Goal: Transaction & Acquisition: Download file/media

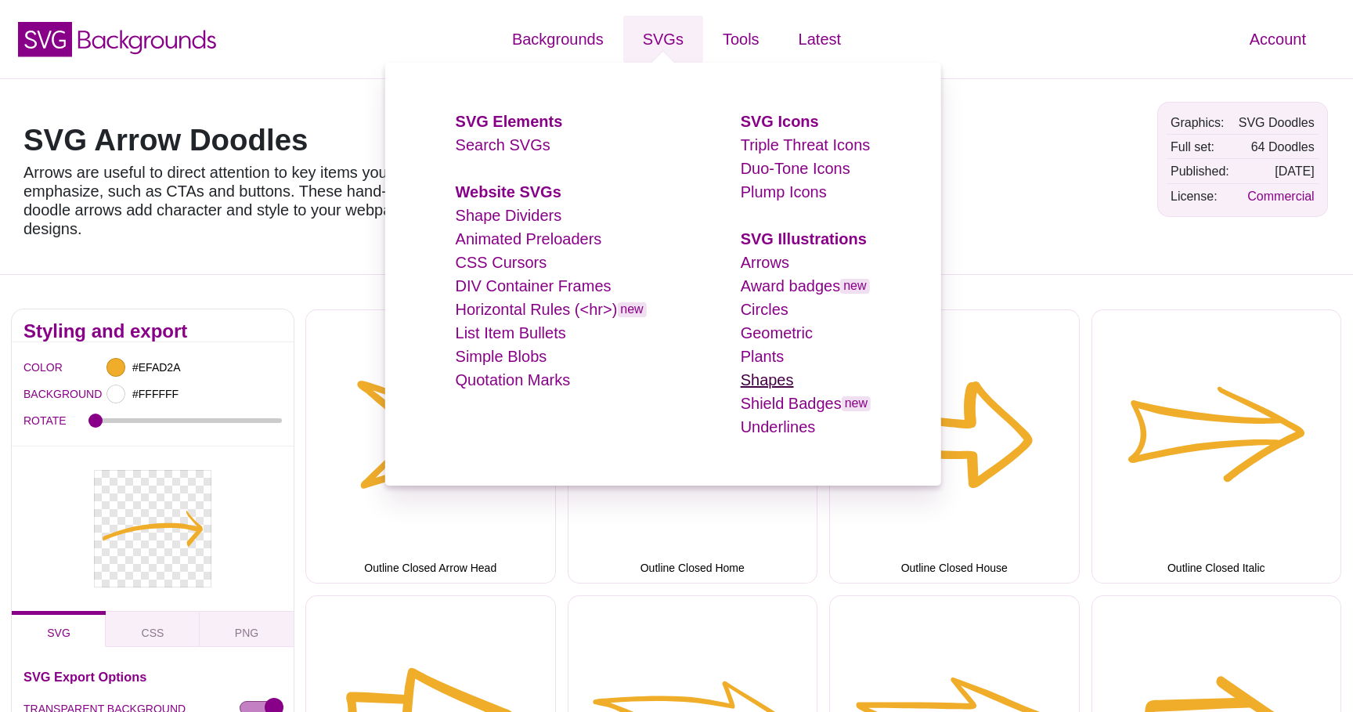
click at [784, 381] on link "Shapes" at bounding box center [767, 379] width 53 height 17
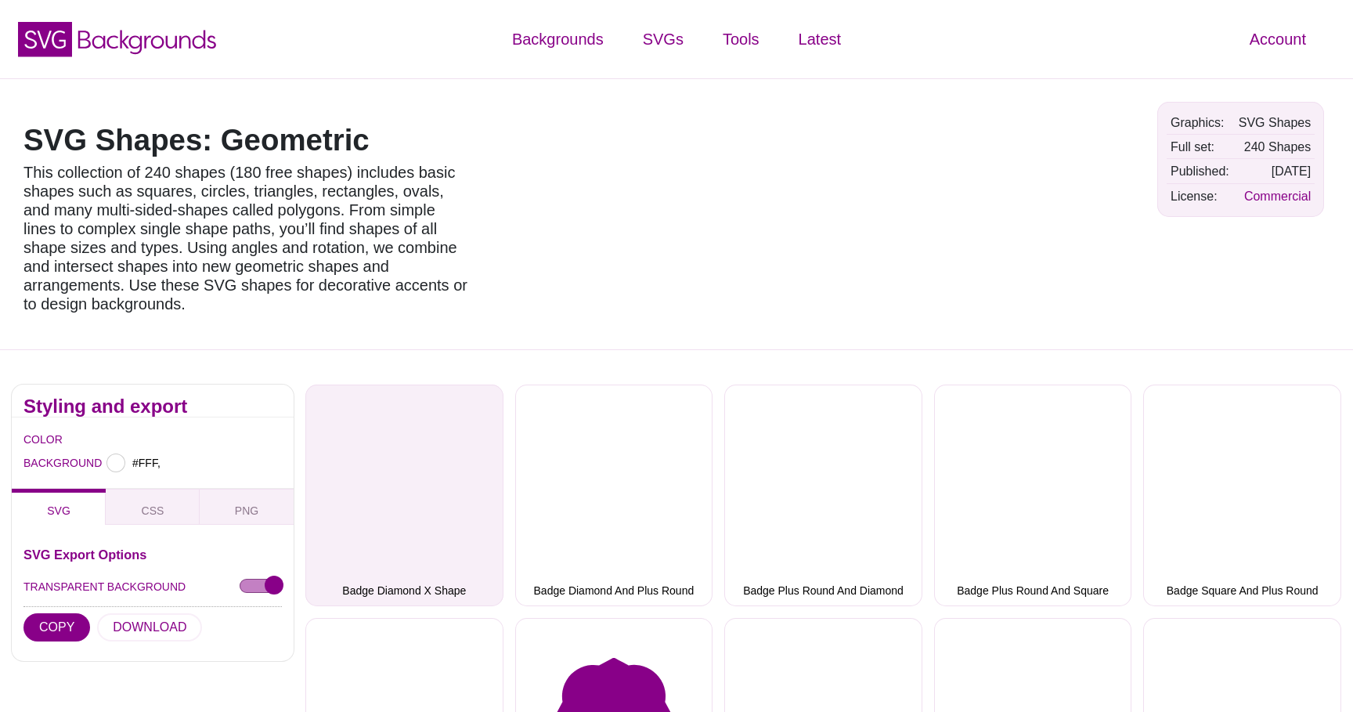
type input "#FFFFFF"
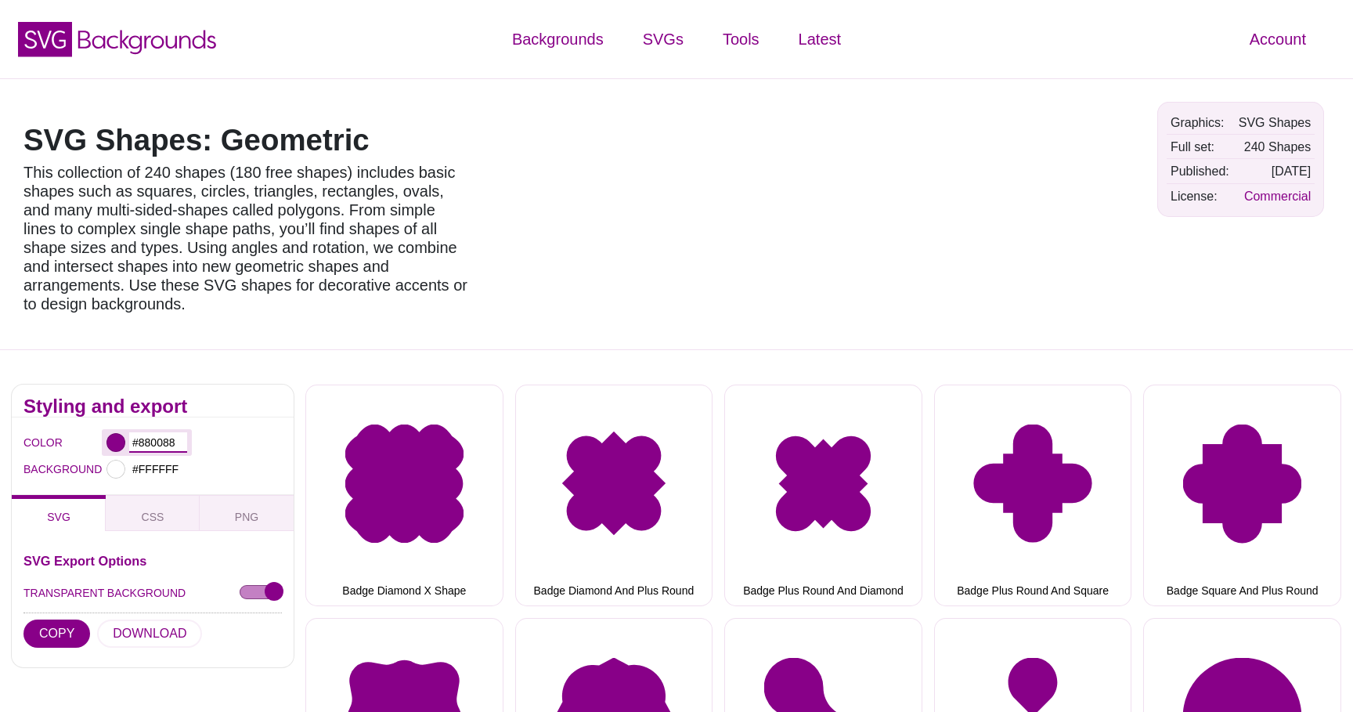
click at [161, 432] on input "#880088" at bounding box center [158, 442] width 58 height 20
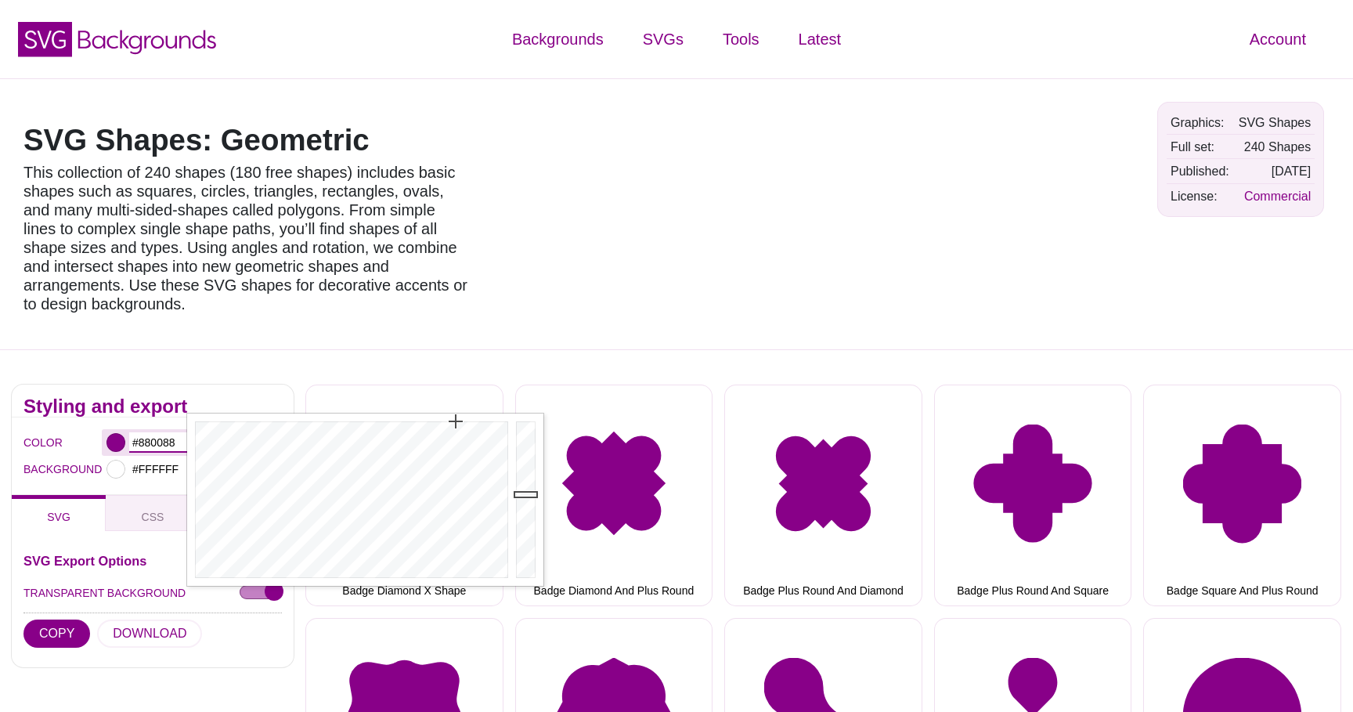
click at [161, 432] on input "#880088" at bounding box center [158, 442] width 58 height 20
paste input "005487"
type input "#005487"
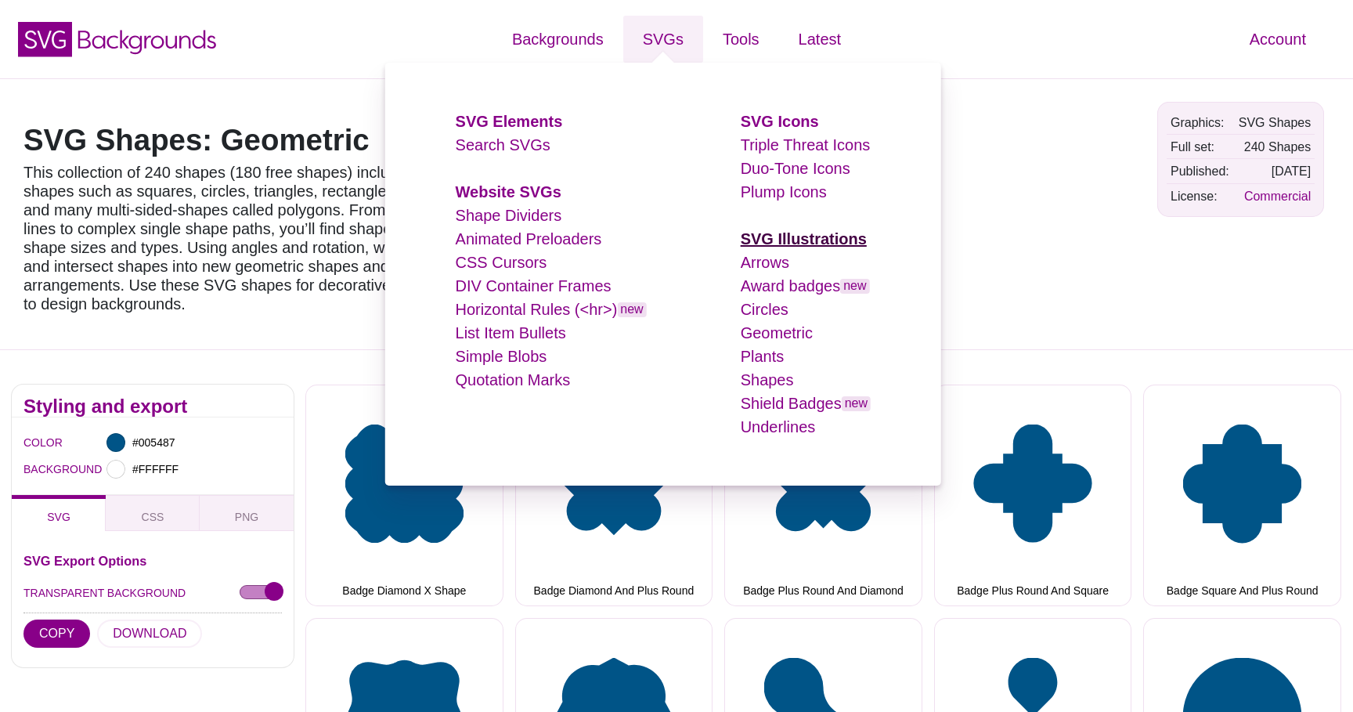
click at [792, 244] on strong "SVG Illustrations" at bounding box center [804, 238] width 126 height 17
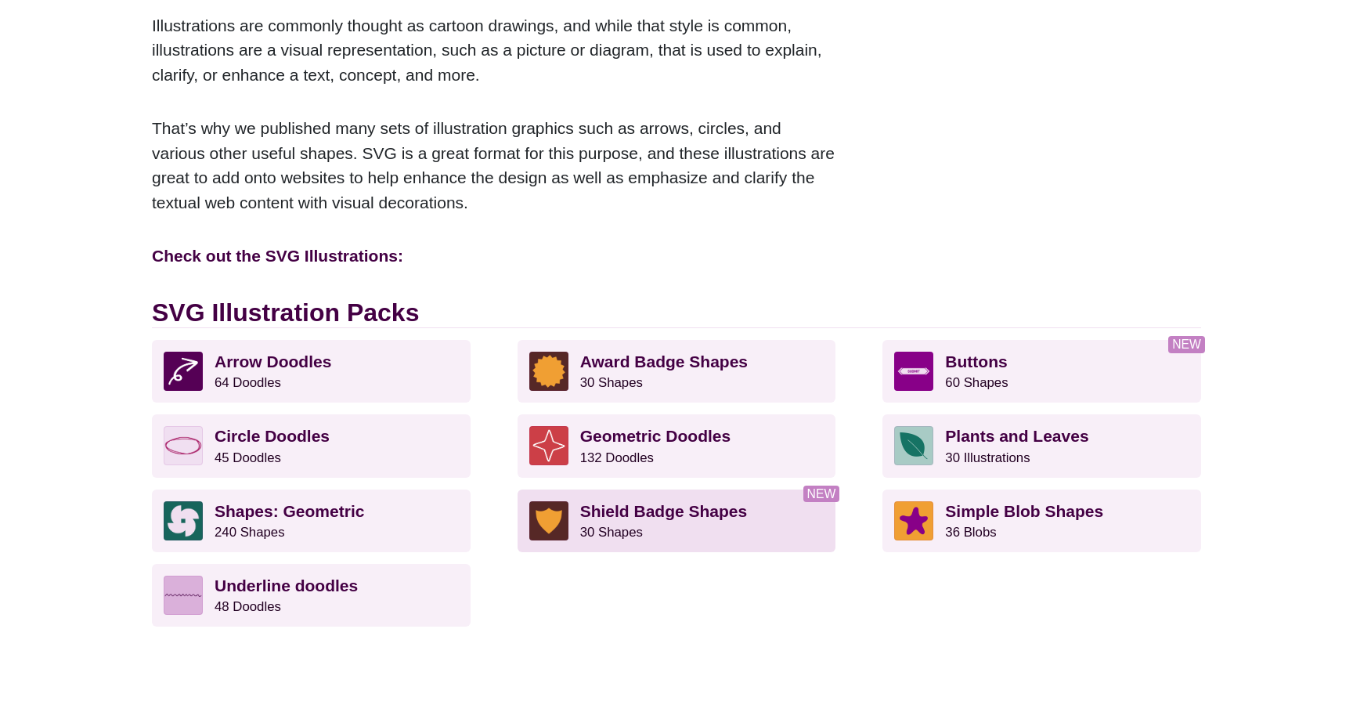
scroll to position [247, 0]
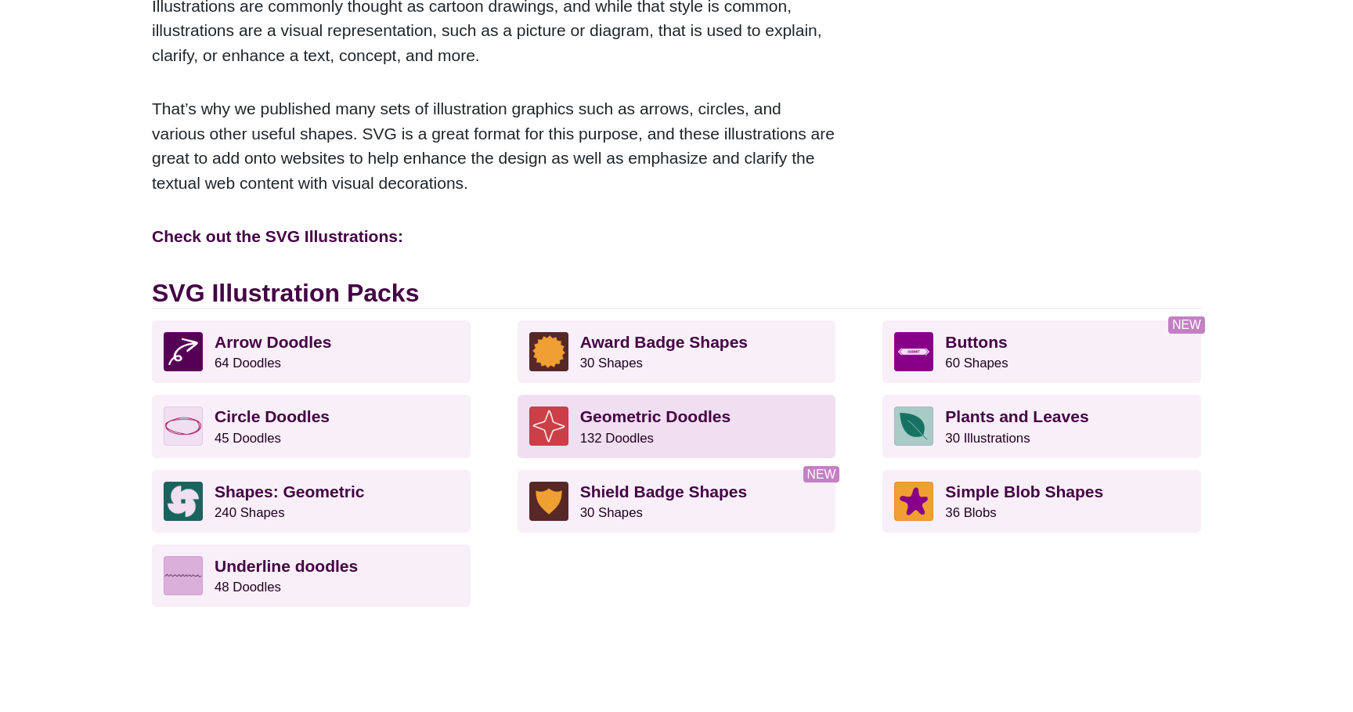
click at [673, 403] on link "Geometric Doodles 132 Doodles" at bounding box center [677, 426] width 319 height 63
click at [673, 411] on strong "Geometric Doodles" at bounding box center [655, 416] width 151 height 18
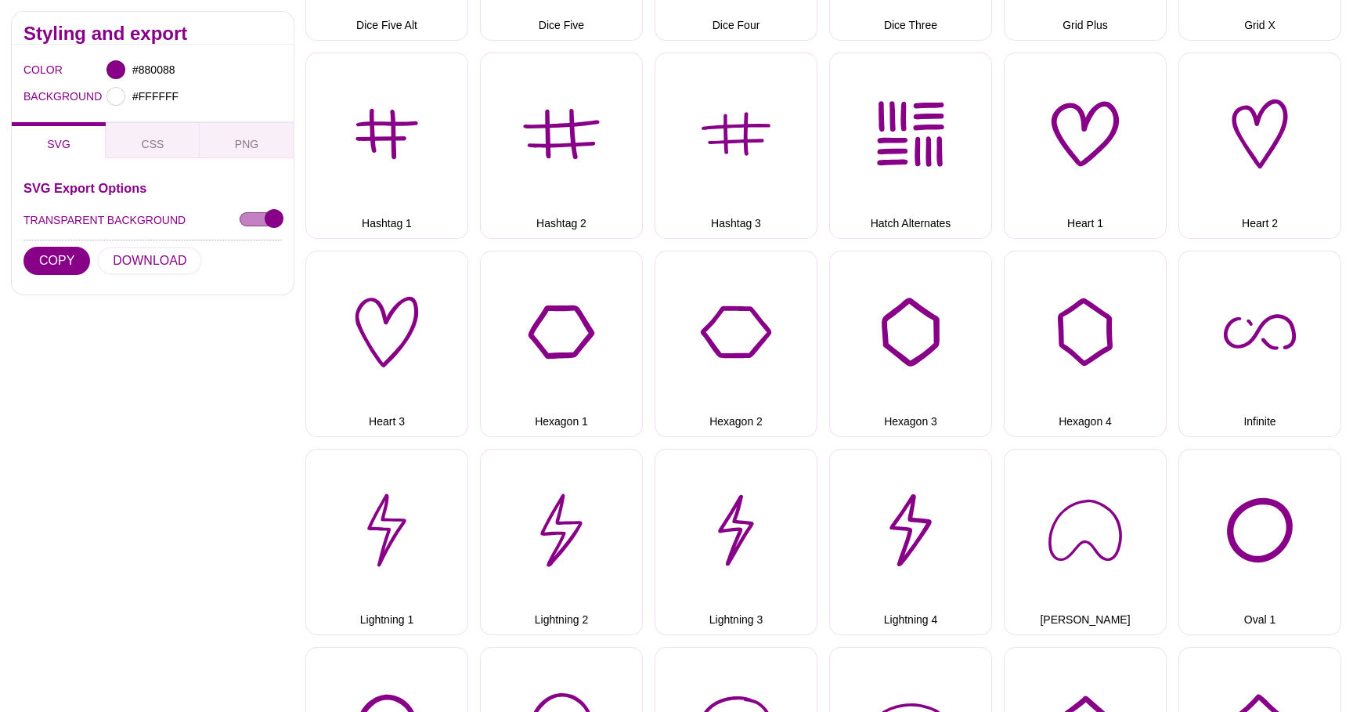
scroll to position [1425, 0]
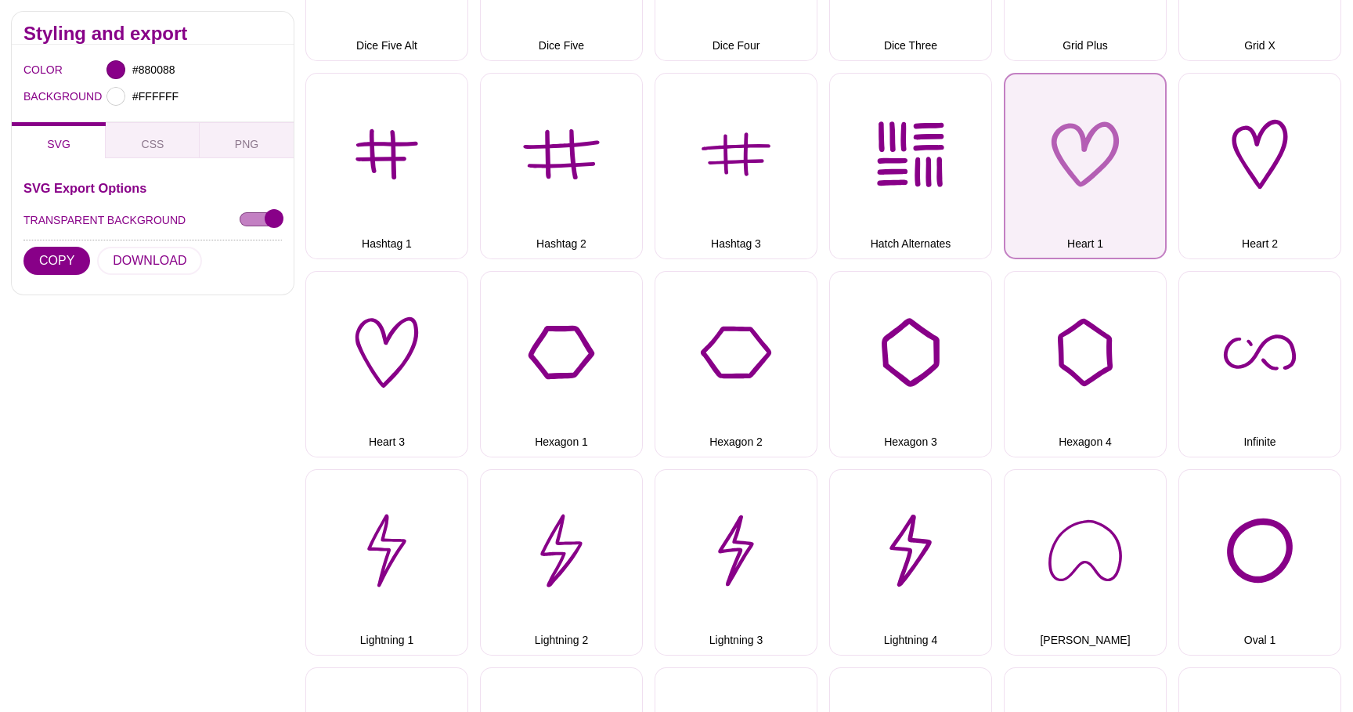
click at [1088, 139] on button "Heart 1" at bounding box center [1085, 166] width 163 height 186
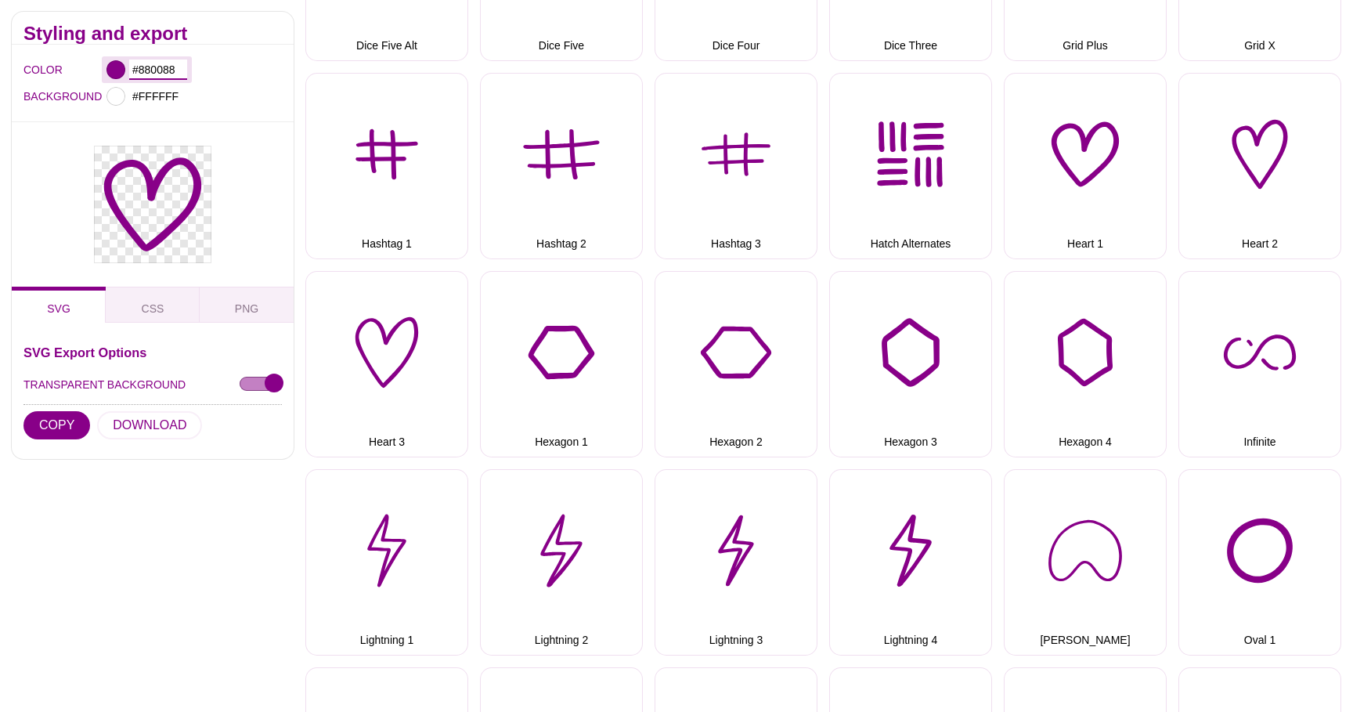
click at [171, 60] on input "#880088" at bounding box center [158, 70] width 58 height 20
paste input "005487"
type input "#005487"
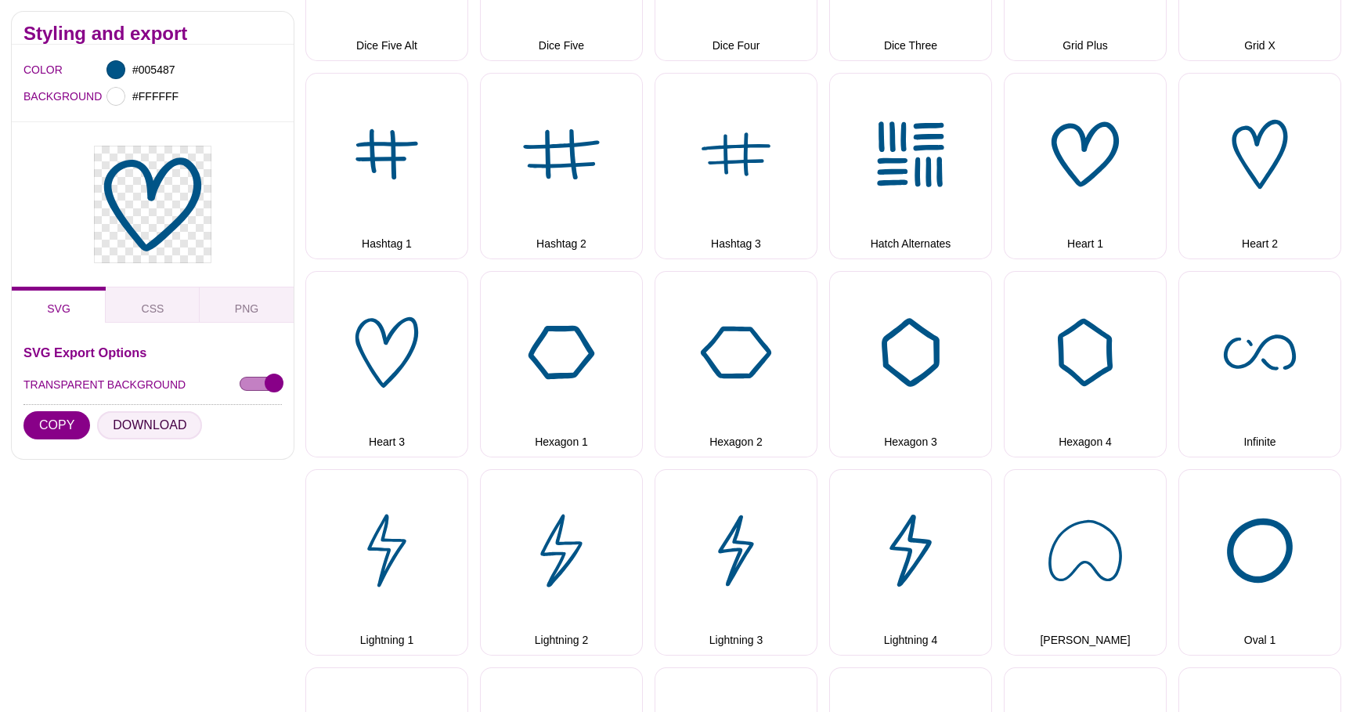
click at [128, 424] on button "DOWNLOAD" at bounding box center [149, 425] width 105 height 28
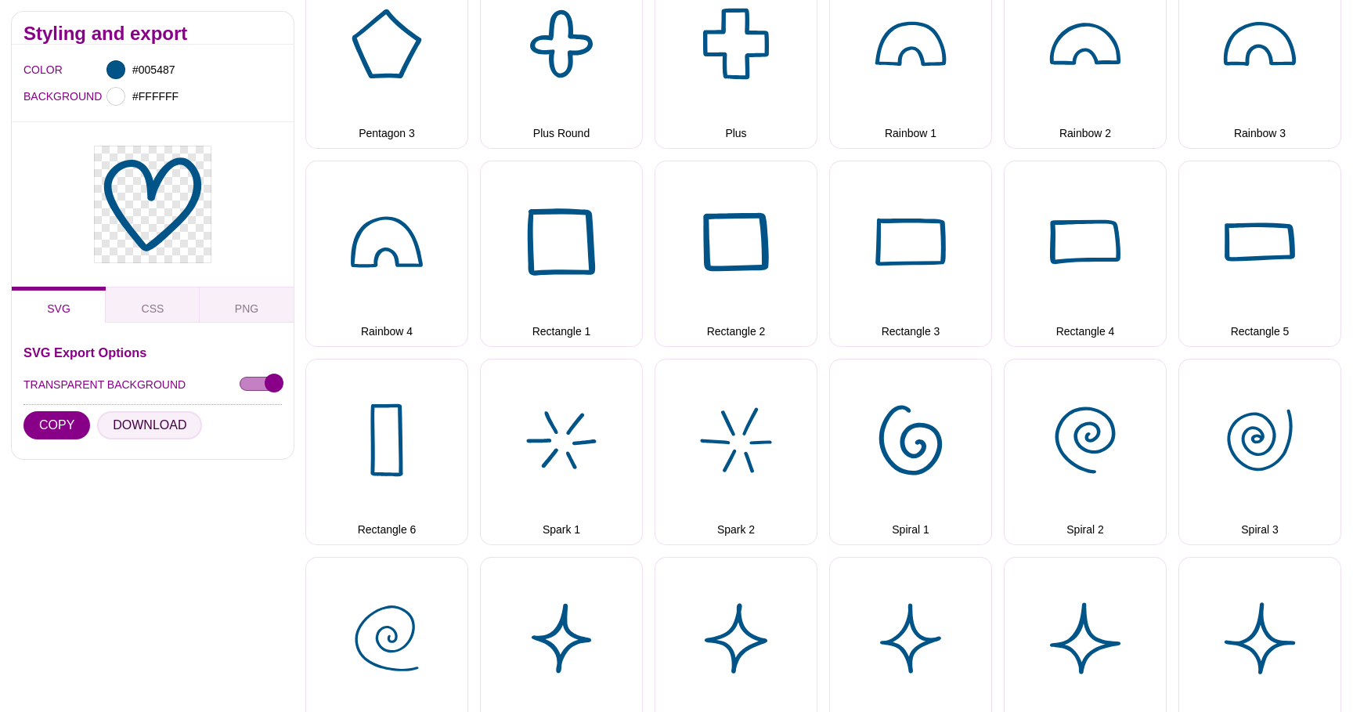
scroll to position [2329, 0]
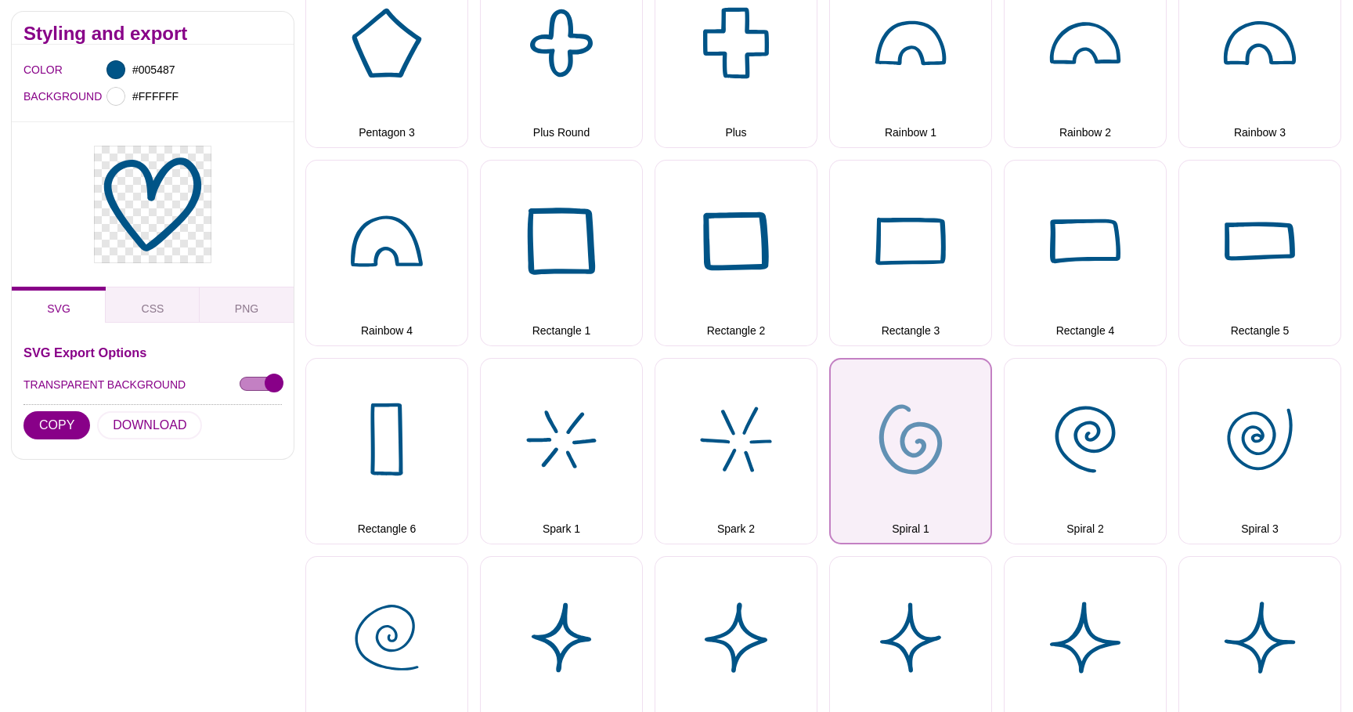
click at [922, 483] on button "Spiral 1" at bounding box center [910, 451] width 163 height 186
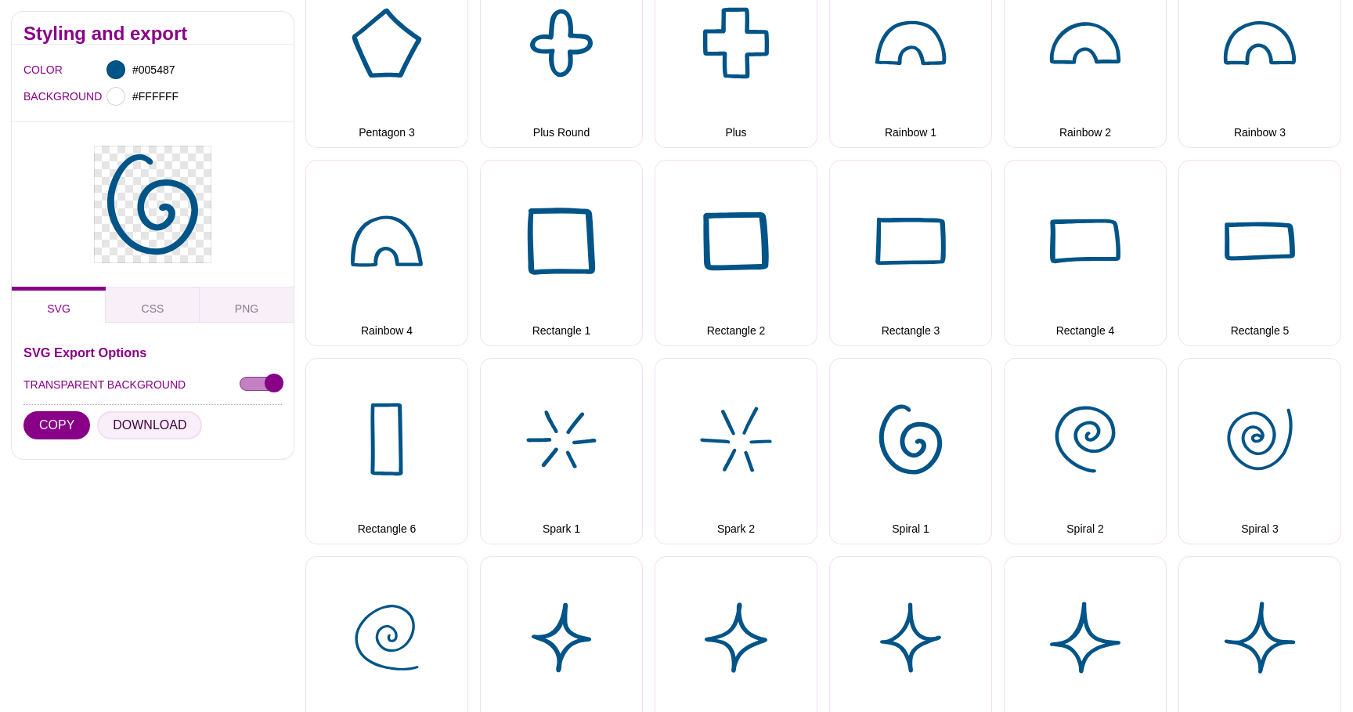
click at [164, 425] on button "DOWNLOAD" at bounding box center [149, 425] width 105 height 28
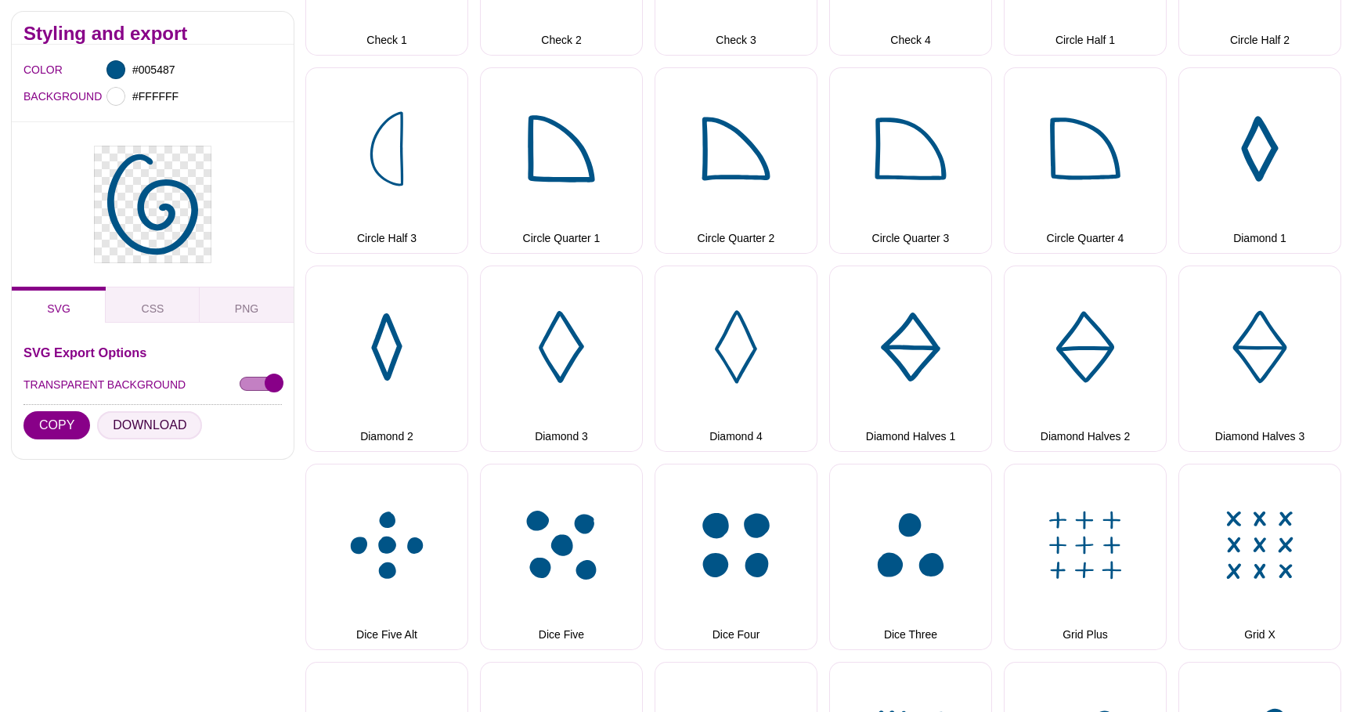
scroll to position [838, 0]
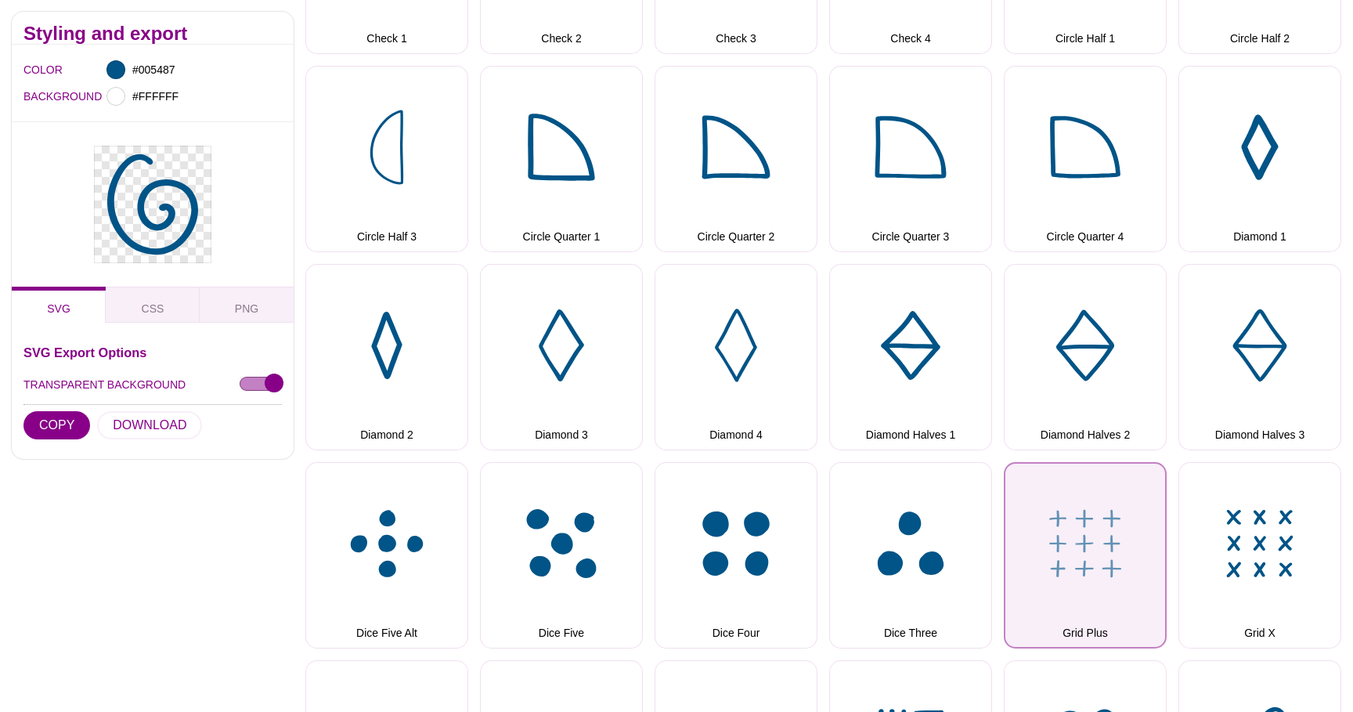
click at [1085, 560] on button "Grid Plus" at bounding box center [1085, 555] width 163 height 186
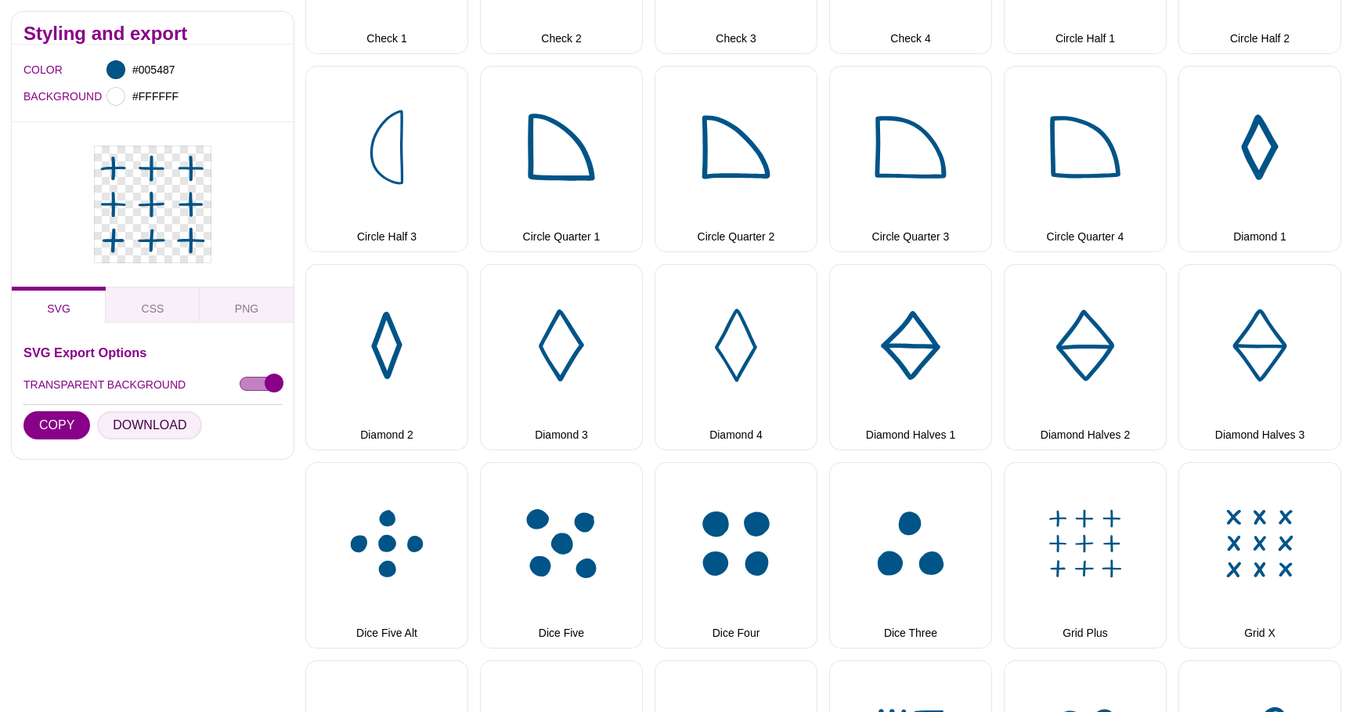
click at [168, 423] on button "DOWNLOAD" at bounding box center [149, 425] width 105 height 28
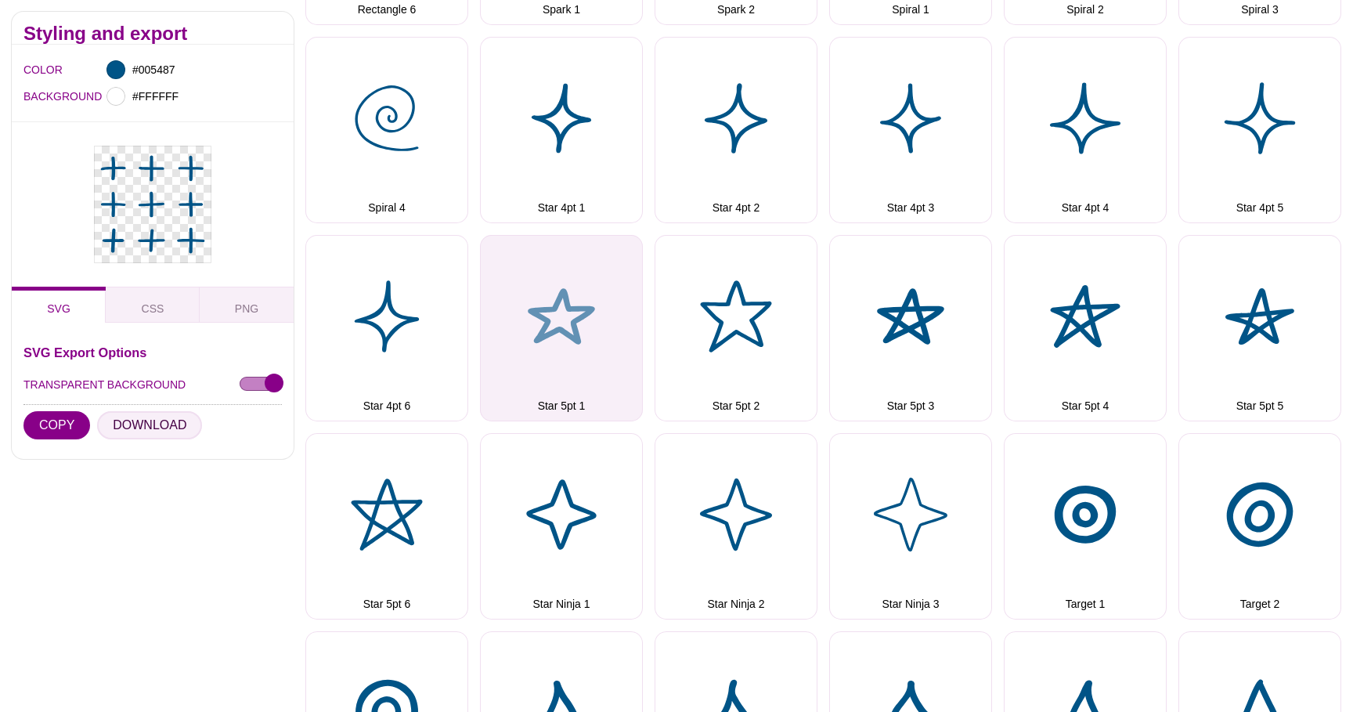
scroll to position [2852, 0]
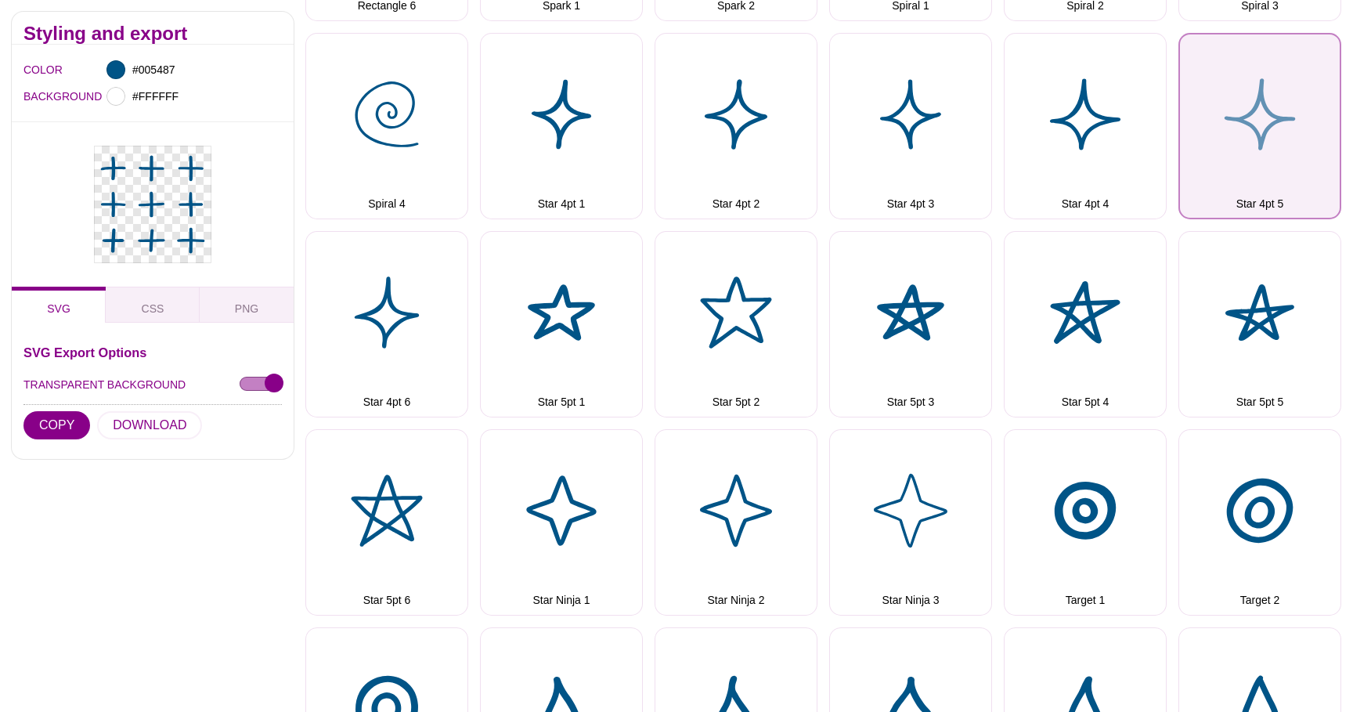
click at [1290, 96] on button "Star 4pt 5" at bounding box center [1260, 126] width 163 height 186
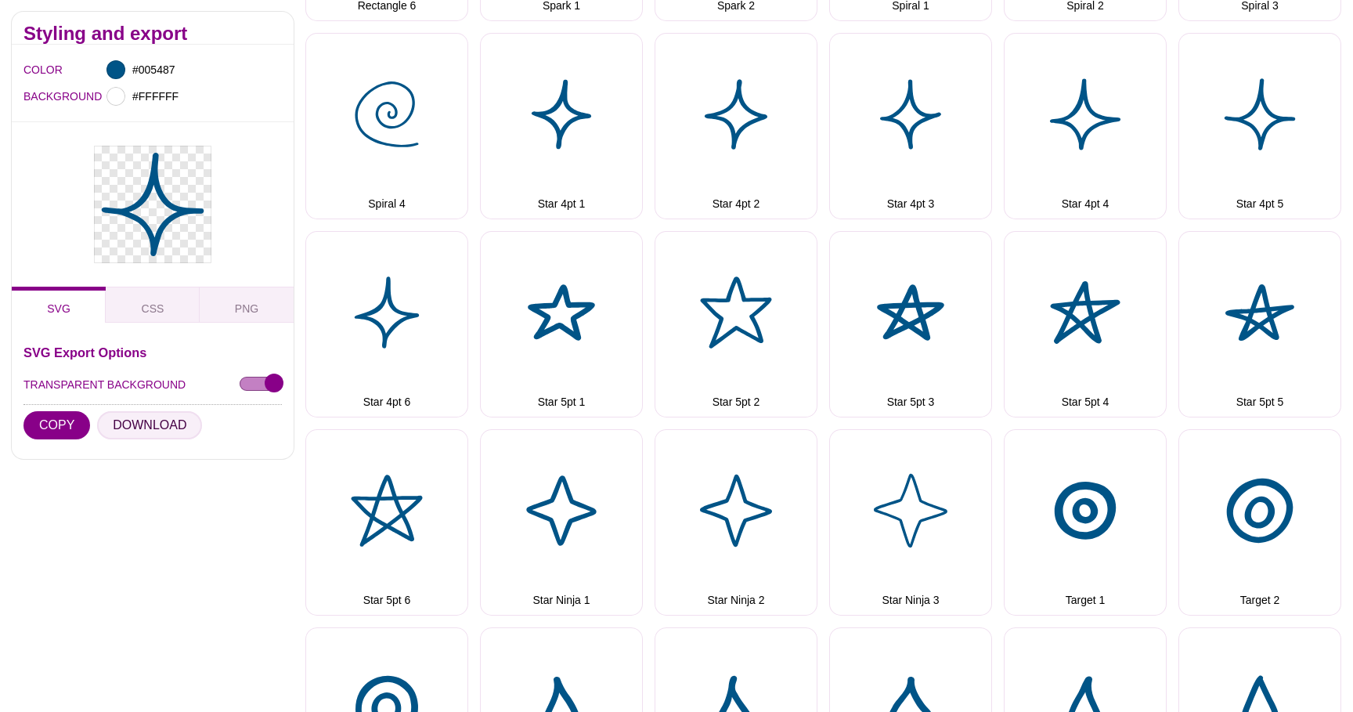
click at [154, 427] on button "DOWNLOAD" at bounding box center [149, 425] width 105 height 28
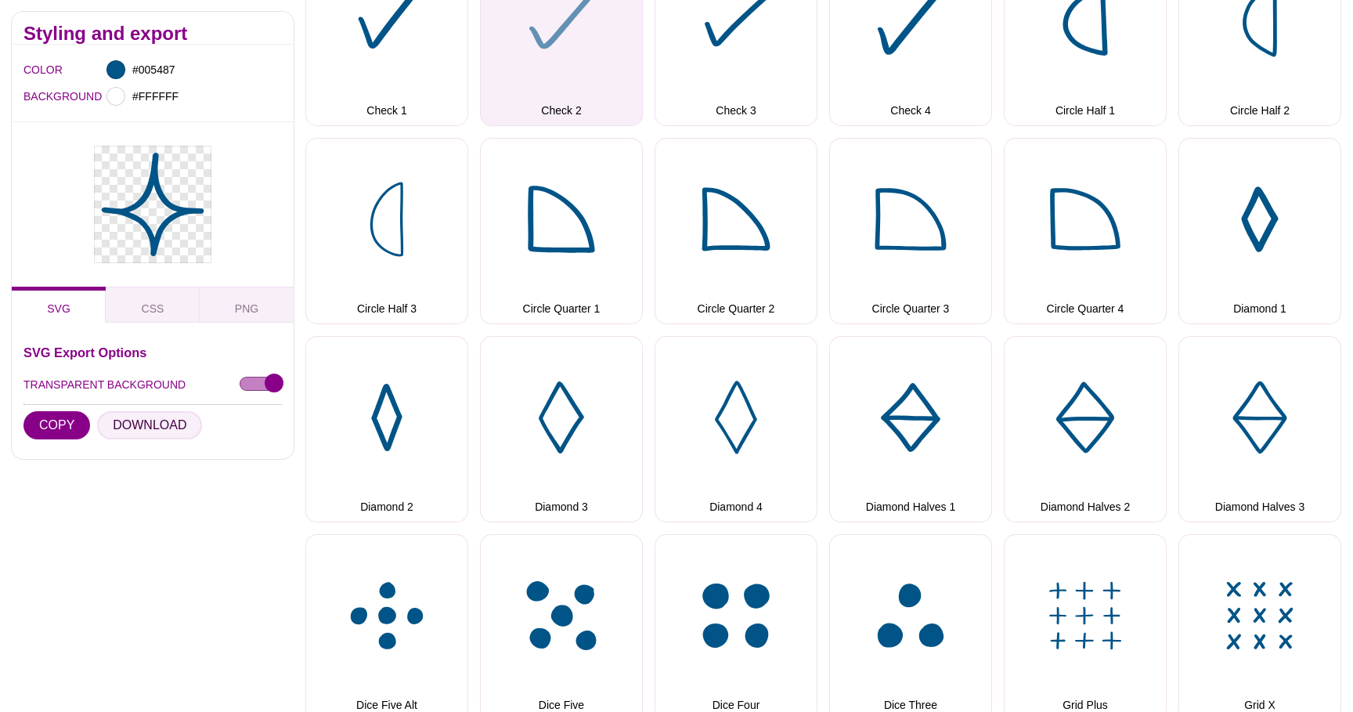
scroll to position [622, 0]
